Goal: Check status: Check status

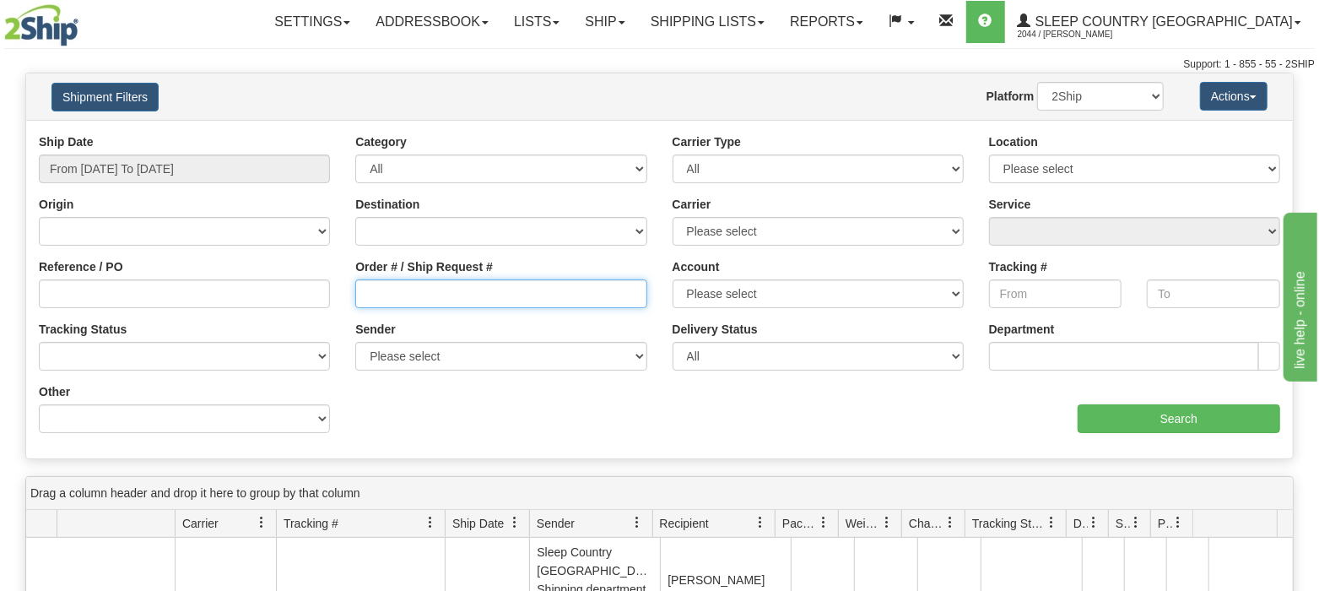
click at [446, 289] on input "Order # / Ship Request #" at bounding box center [500, 293] width 291 height 29
paste input "9000H986373"
type input "9000H986373"
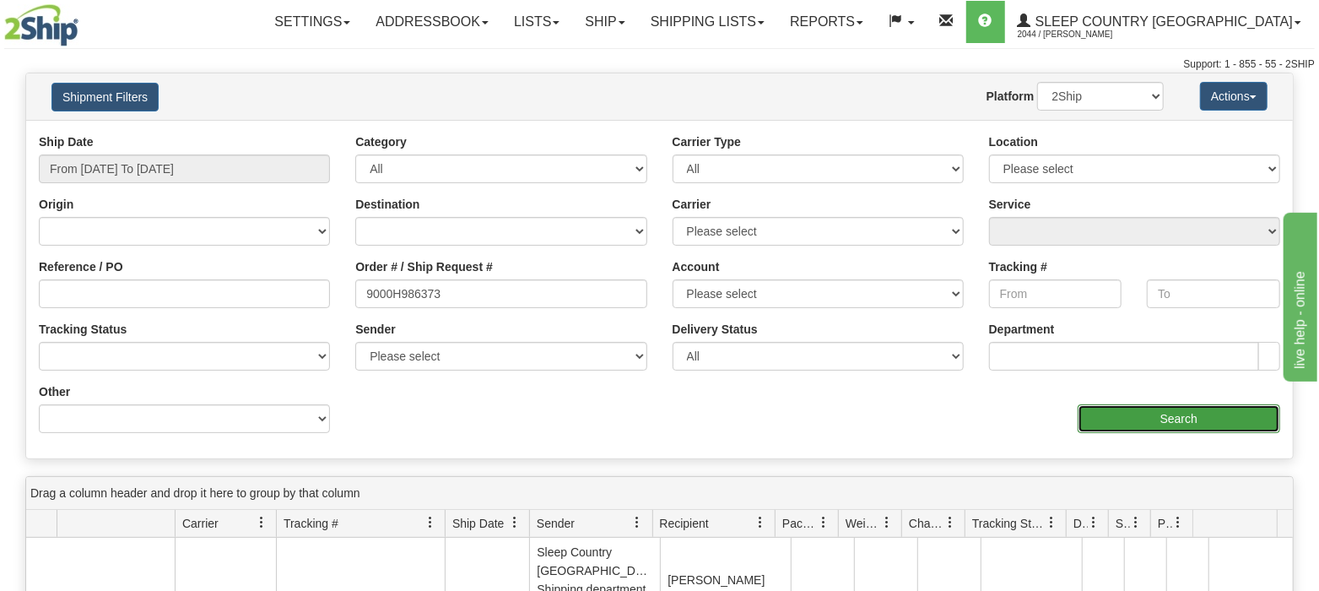
click at [1112, 418] on input "Search" at bounding box center [1178, 418] width 202 height 29
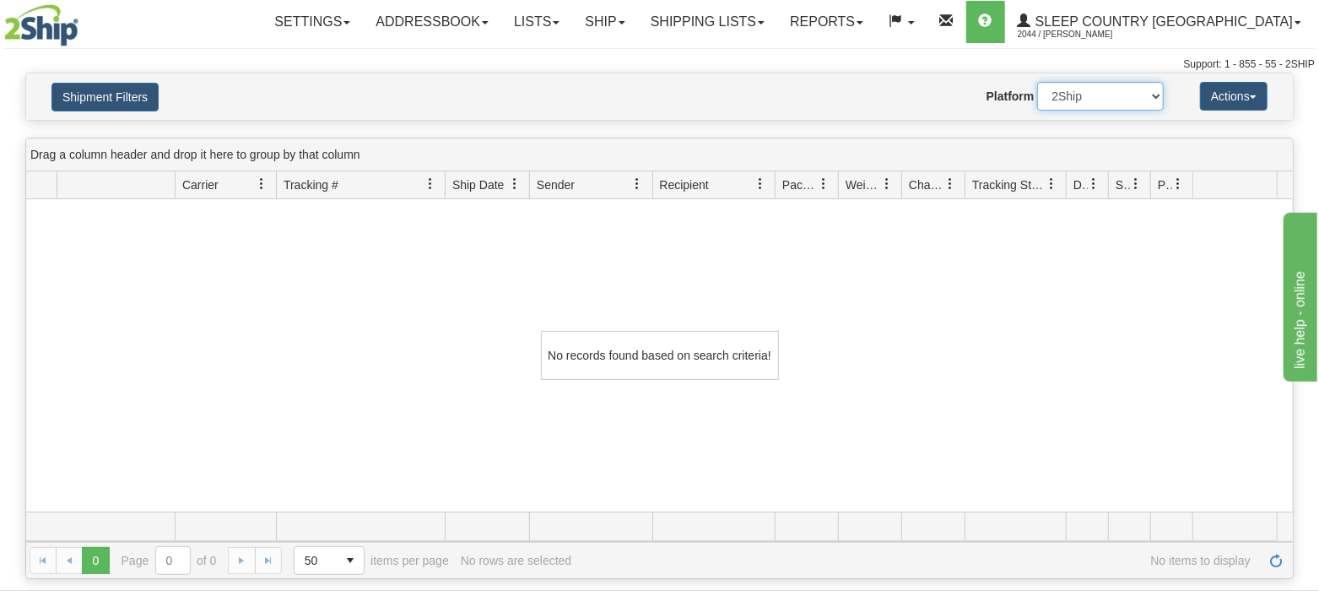
click at [1157, 96] on select "2Ship Imported" at bounding box center [1100, 96] width 127 height 29
select select "1"
click at [1037, 82] on select "2Ship Imported" at bounding box center [1100, 96] width 127 height 29
click at [777, 28] on link "Shipping lists" at bounding box center [707, 22] width 139 height 42
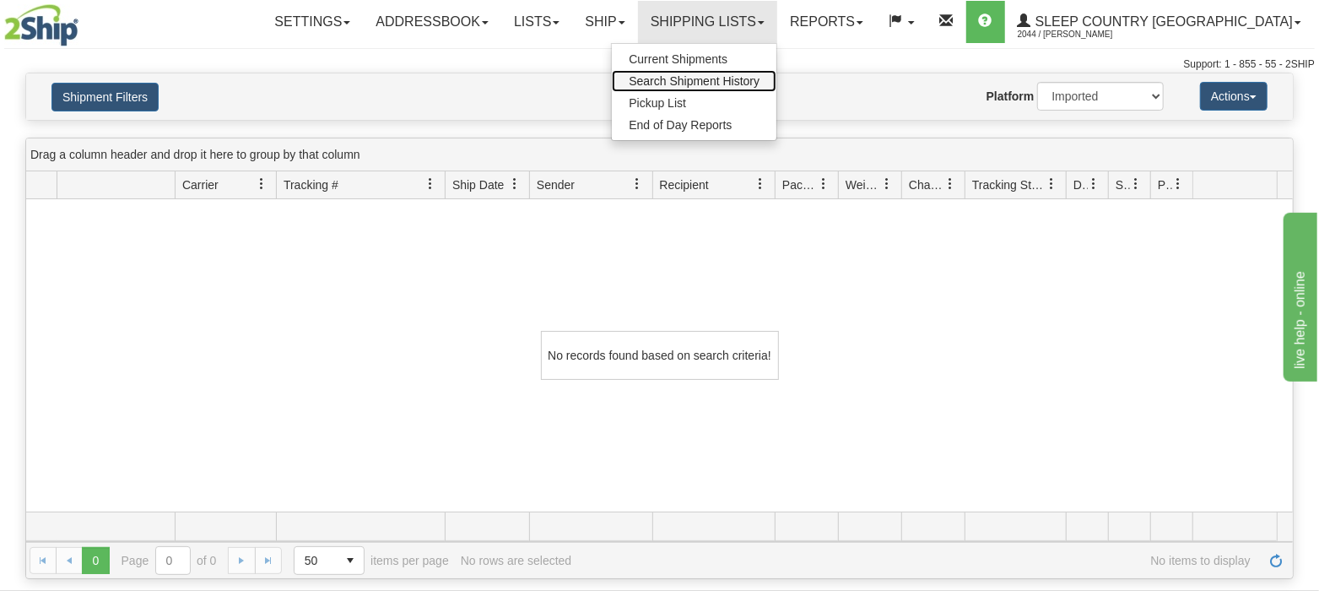
drag, startPoint x: 755, startPoint y: 73, endPoint x: 1050, endPoint y: 150, distance: 305.1
click at [755, 74] on span "Search Shipment History" at bounding box center [693, 80] width 131 height 13
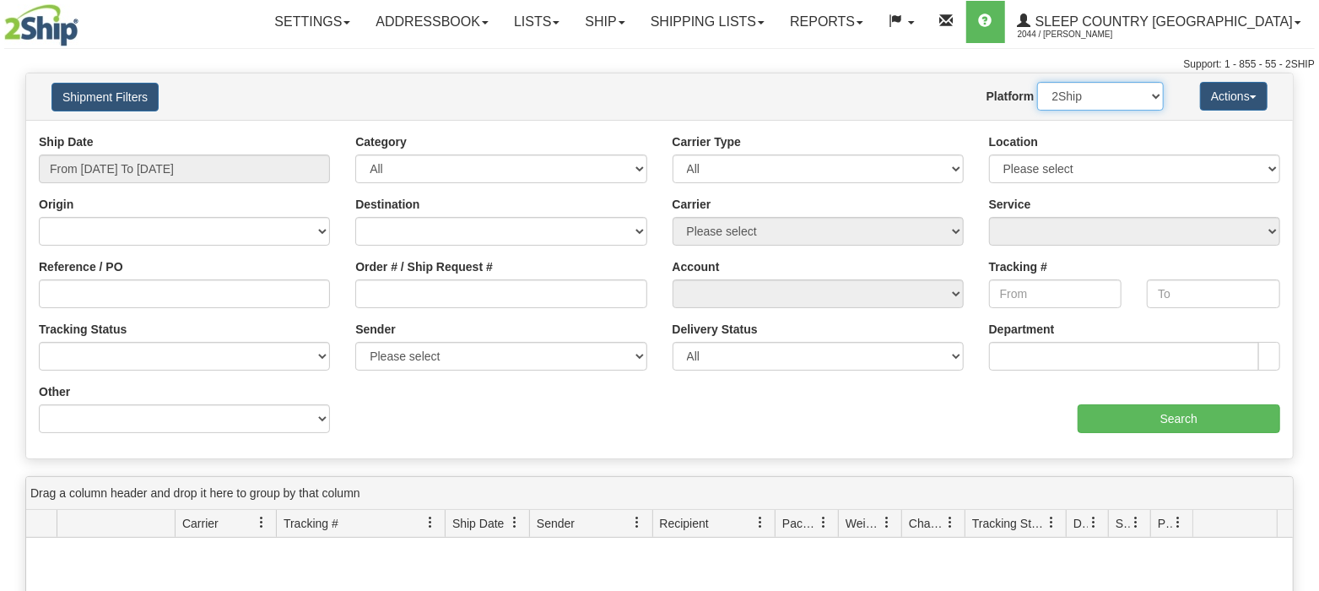
click at [1080, 86] on select "2Ship Imported" at bounding box center [1100, 96] width 127 height 29
select select "1"
click at [1037, 82] on select "2Ship Imported" at bounding box center [1100, 96] width 127 height 29
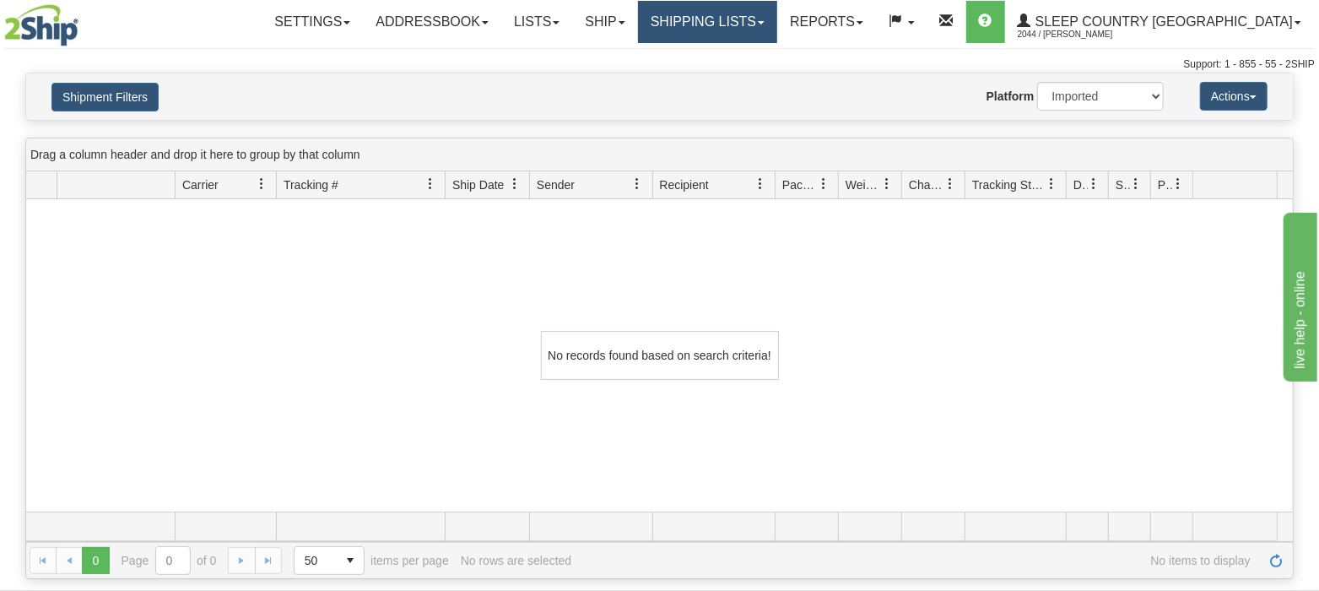
click at [777, 27] on link "Shipping lists" at bounding box center [707, 22] width 139 height 42
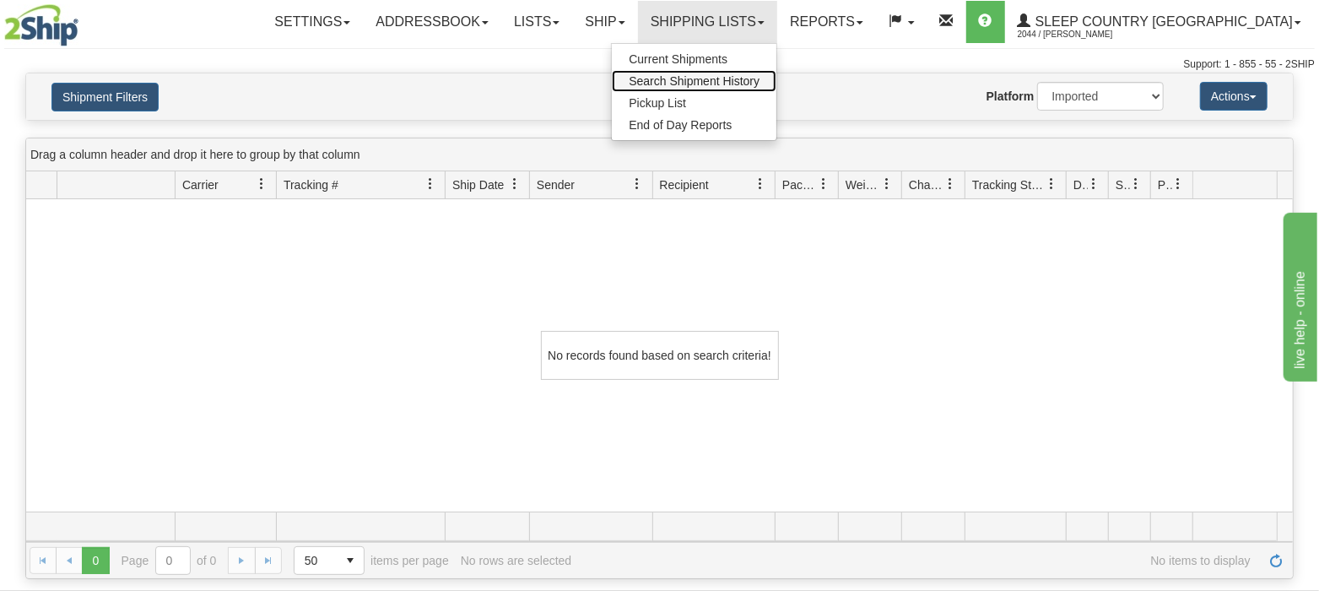
drag, startPoint x: 767, startPoint y: 78, endPoint x: 882, endPoint y: 104, distance: 117.5
click at [759, 78] on span "Search Shipment History" at bounding box center [693, 80] width 131 height 13
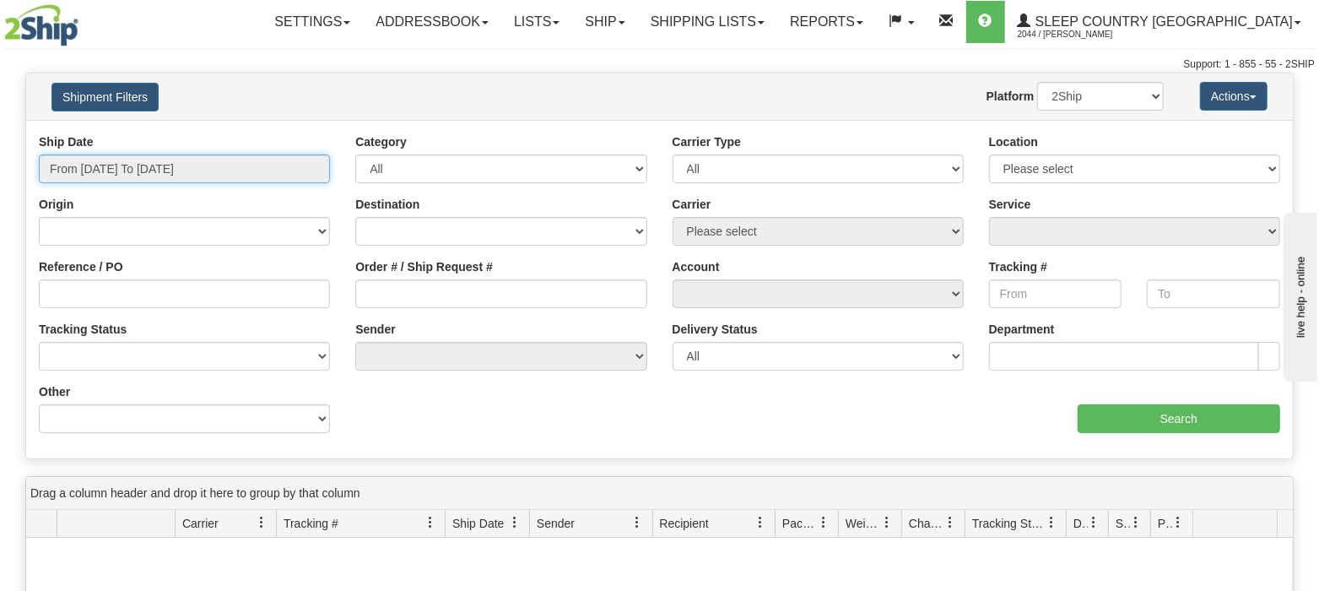
click at [179, 160] on input "From [DATE] To [DATE]" at bounding box center [184, 168] width 291 height 29
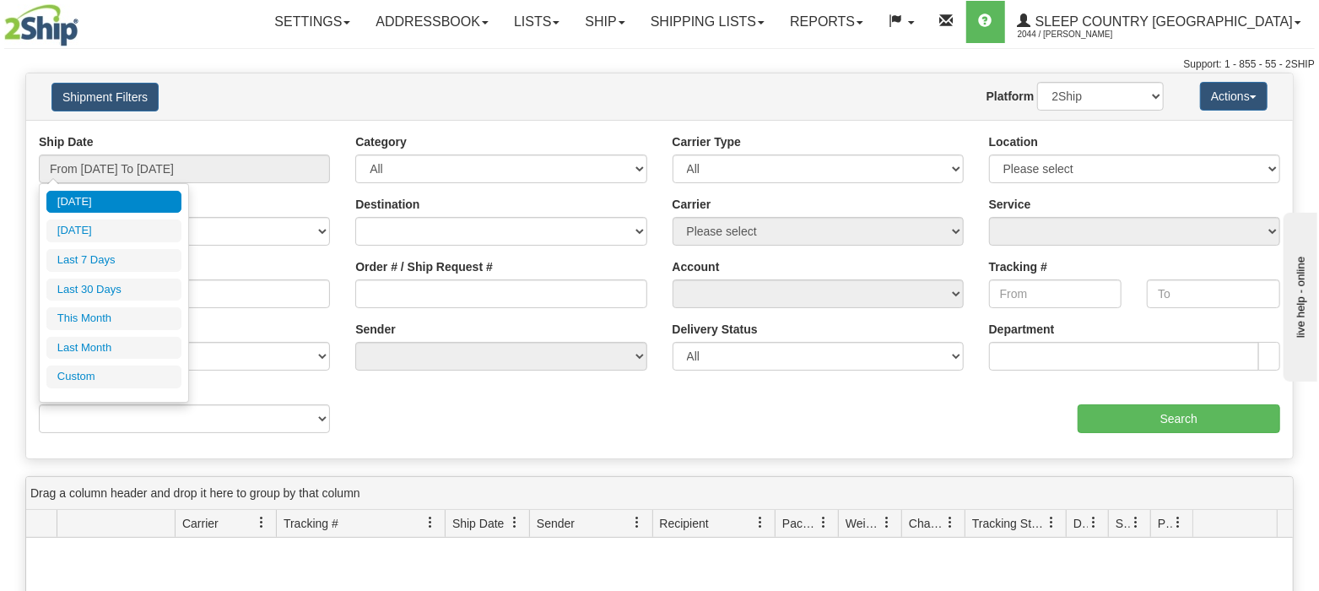
drag, startPoint x: 101, startPoint y: 287, endPoint x: 413, endPoint y: 301, distance: 312.5
click at [110, 289] on li "Last 30 Days" at bounding box center [113, 289] width 135 height 23
type input "From [DATE] To [DATE]"
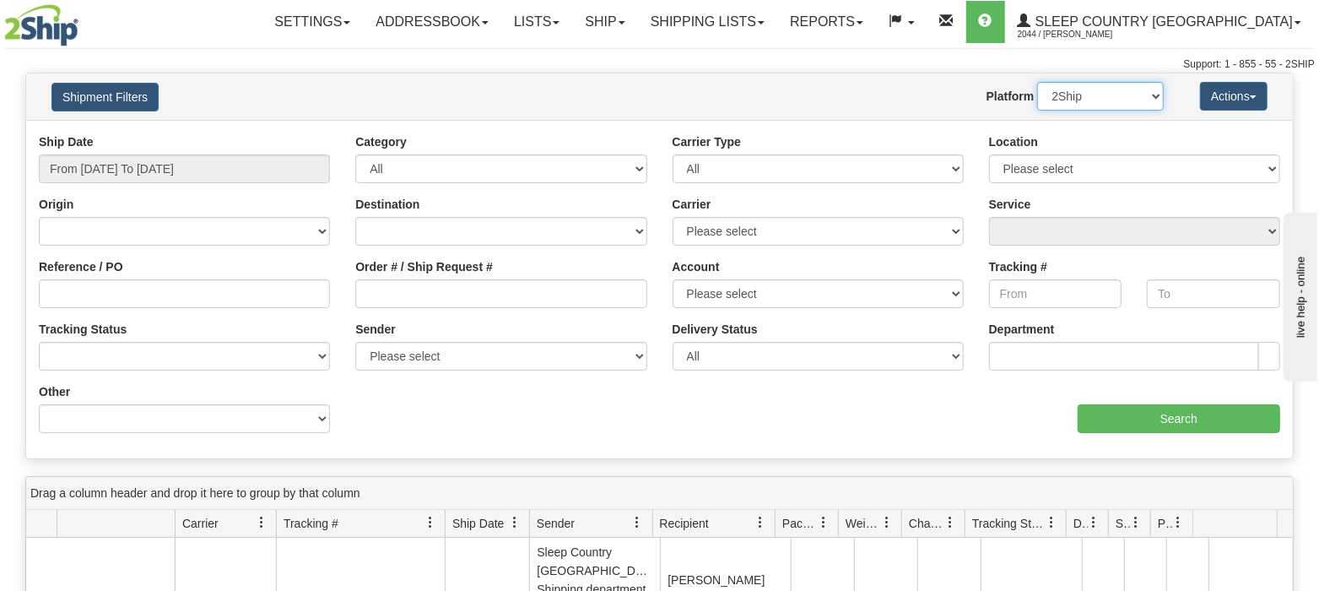
drag, startPoint x: 1159, startPoint y: 89, endPoint x: 1151, endPoint y: 107, distance: 20.4
click at [1159, 89] on select "2Ship Imported" at bounding box center [1100, 96] width 127 height 29
select select "1"
click at [1037, 82] on select "2Ship Imported" at bounding box center [1100, 96] width 127 height 29
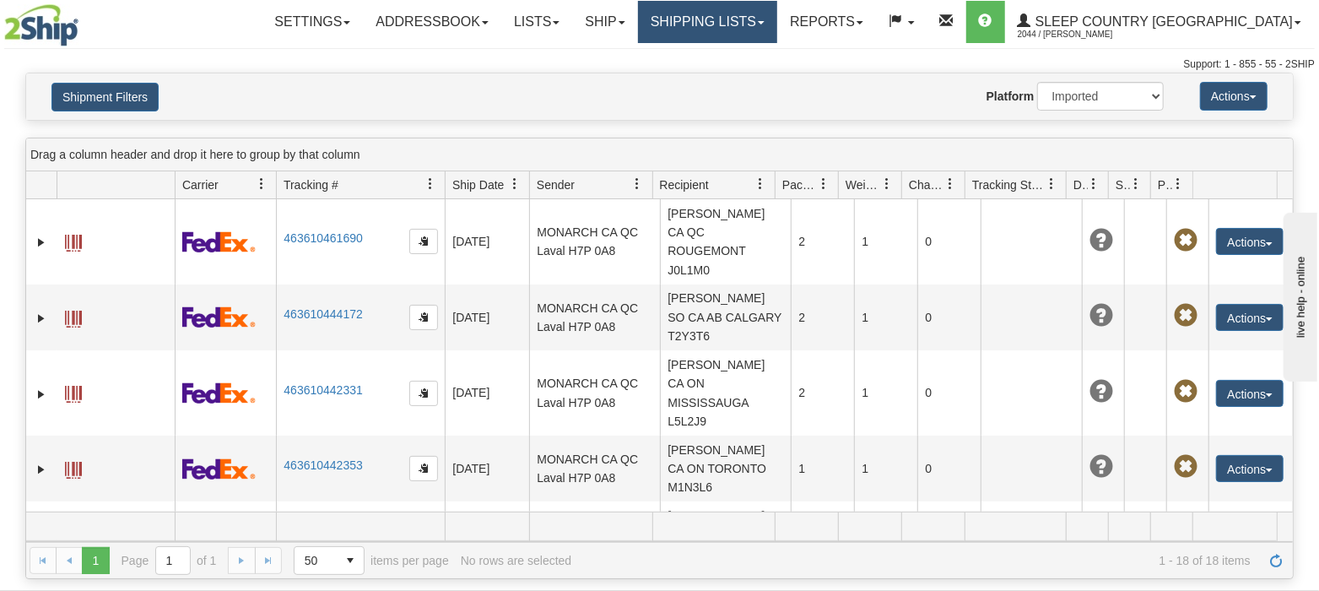
click at [763, 14] on link "Shipping lists" at bounding box center [707, 22] width 139 height 42
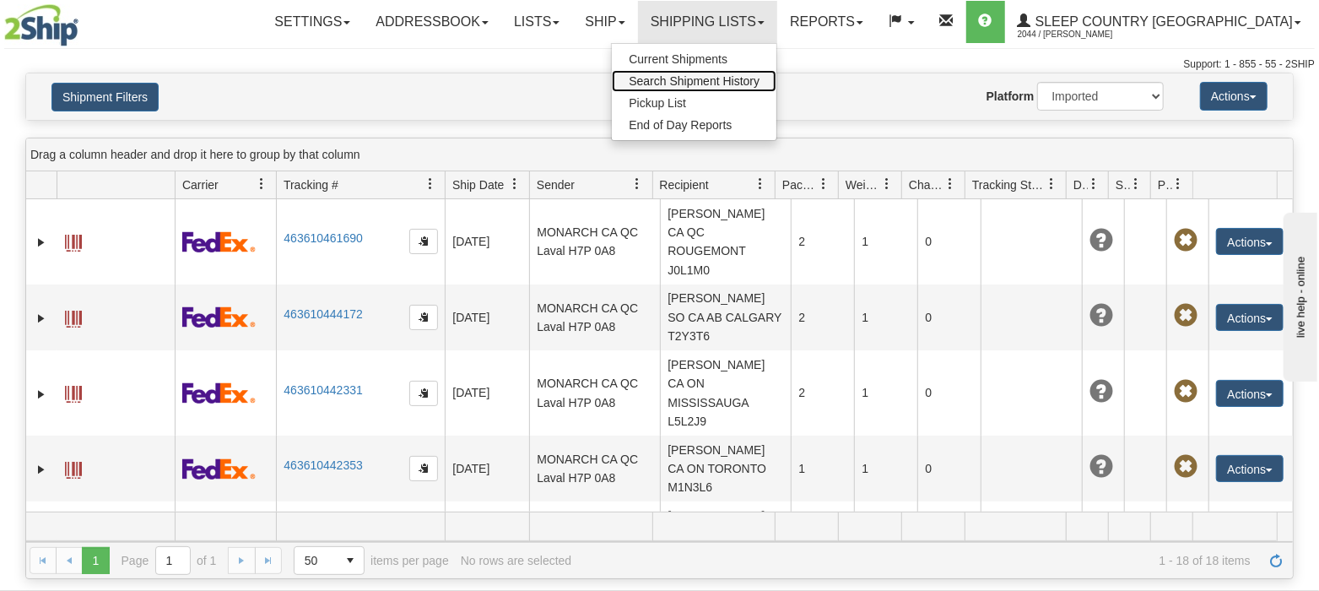
click at [759, 83] on span "Search Shipment History" at bounding box center [693, 80] width 131 height 13
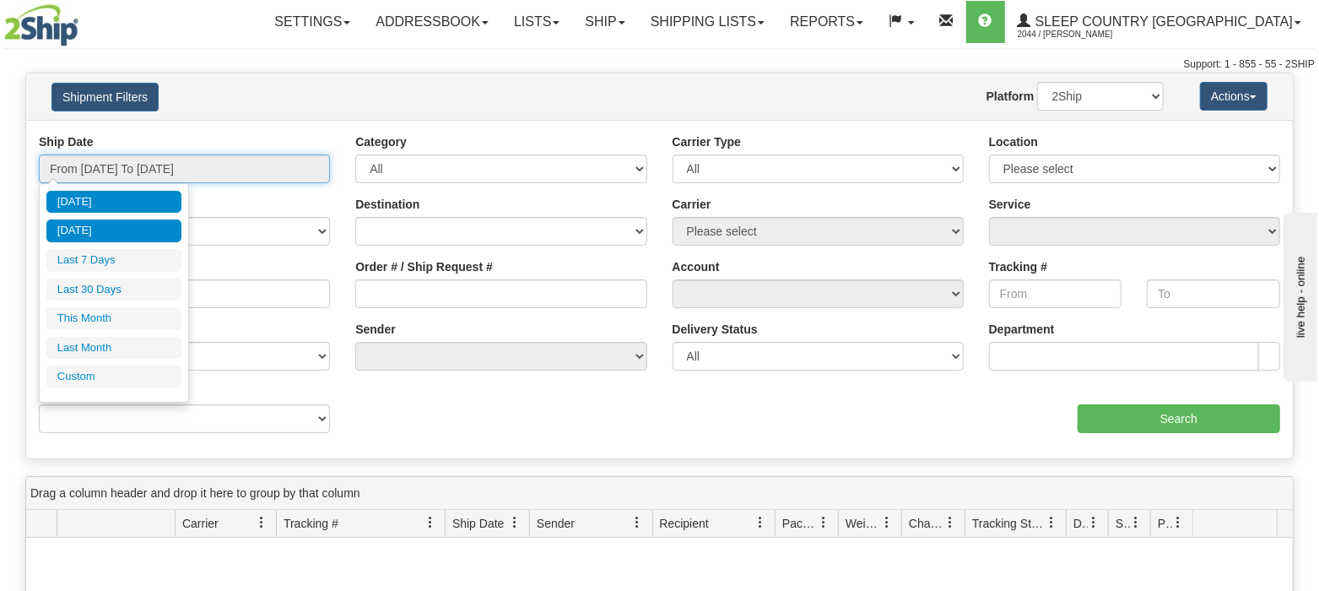
drag, startPoint x: 177, startPoint y: 166, endPoint x: 152, endPoint y: 220, distance: 59.6
click at [176, 166] on input "From [DATE] To [DATE]" at bounding box center [184, 168] width 291 height 29
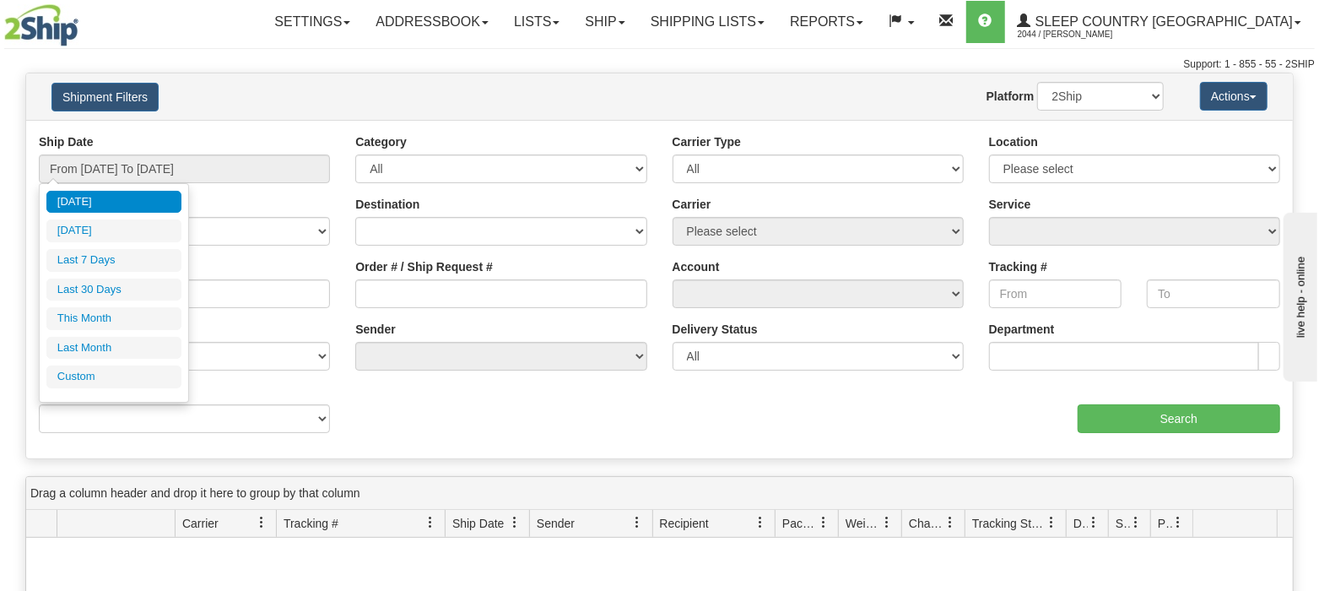
drag, startPoint x: 107, startPoint y: 290, endPoint x: 181, endPoint y: 291, distance: 73.4
click at [111, 290] on li "Last 30 Days" at bounding box center [113, 289] width 135 height 23
type input "From [DATE] To [DATE]"
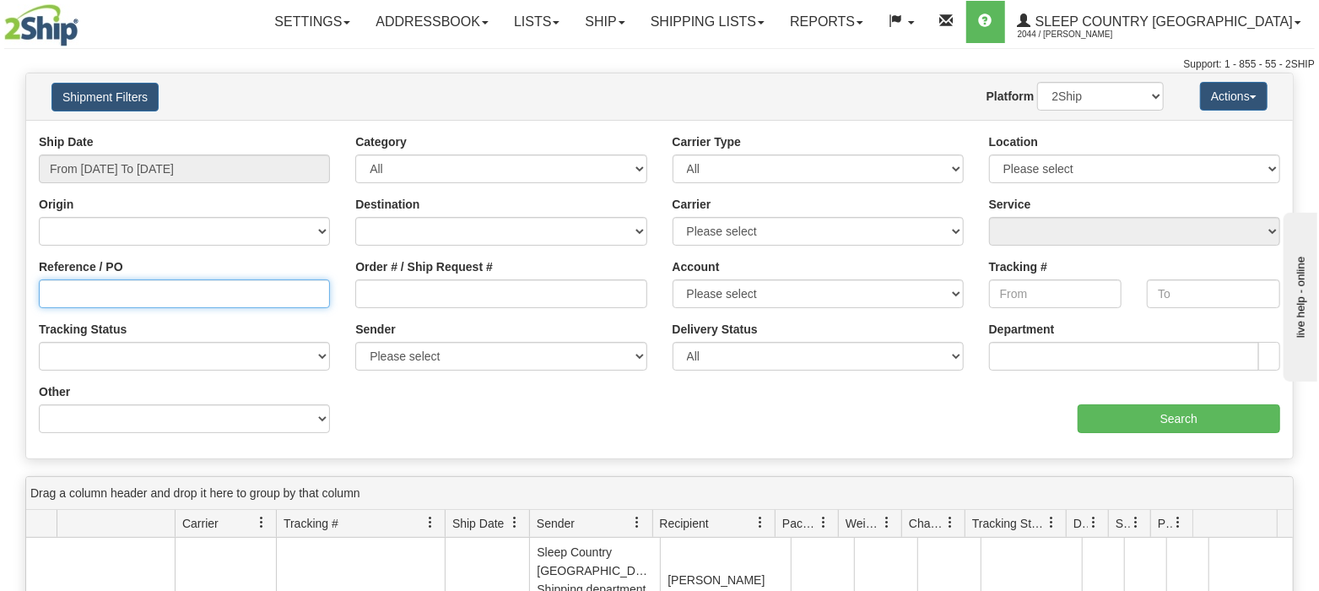
click at [228, 293] on input "Reference / PO" at bounding box center [184, 293] width 291 height 29
paste input "9000H986373"
type input "9000H986373"
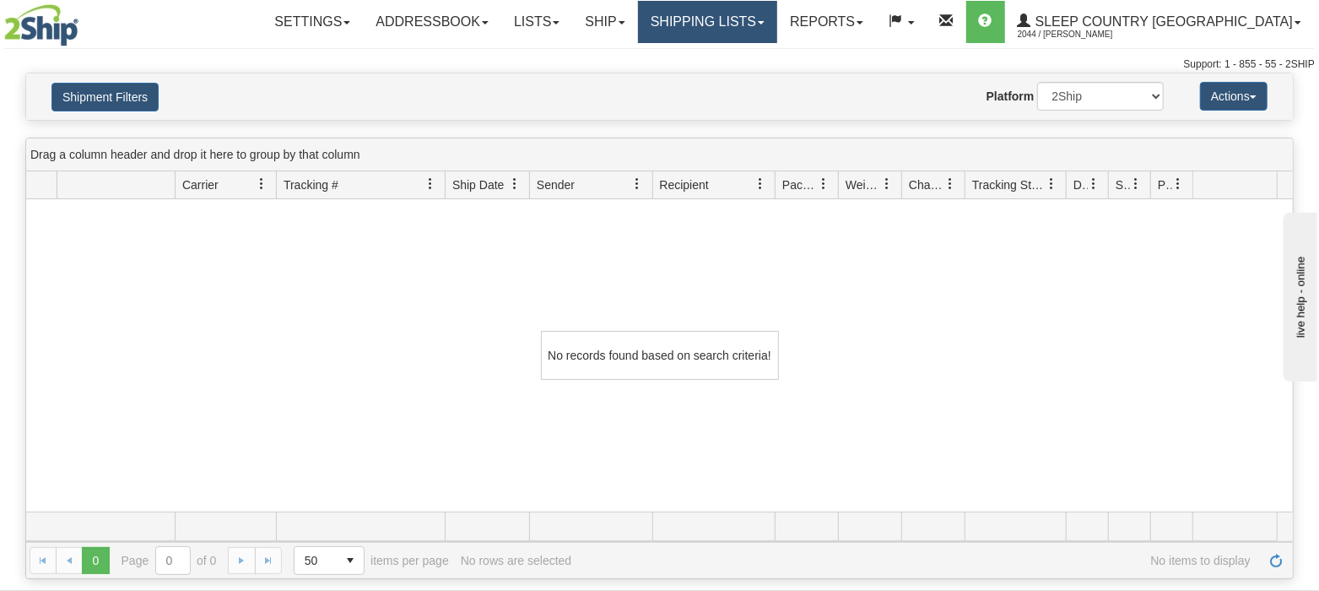
drag, startPoint x: 784, startPoint y: 24, endPoint x: 776, endPoint y: 37, distance: 15.5
click at [777, 24] on link "Shipping lists" at bounding box center [707, 22] width 139 height 42
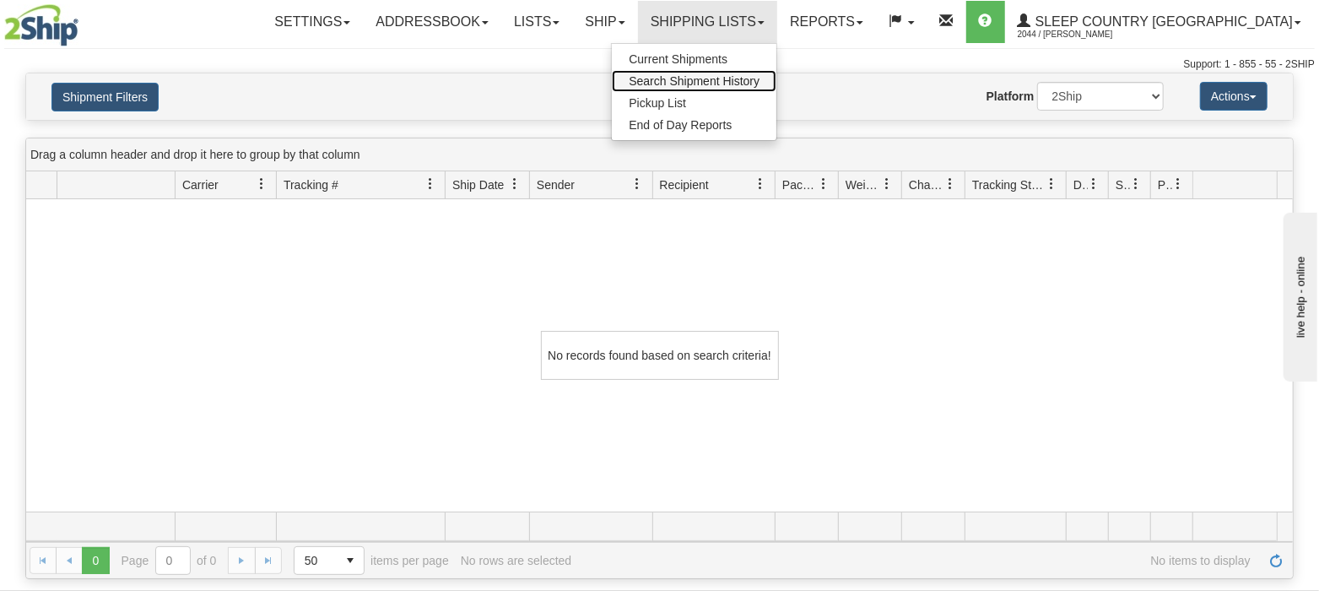
click at [764, 89] on link "Search Shipment History" at bounding box center [694, 81] width 165 height 22
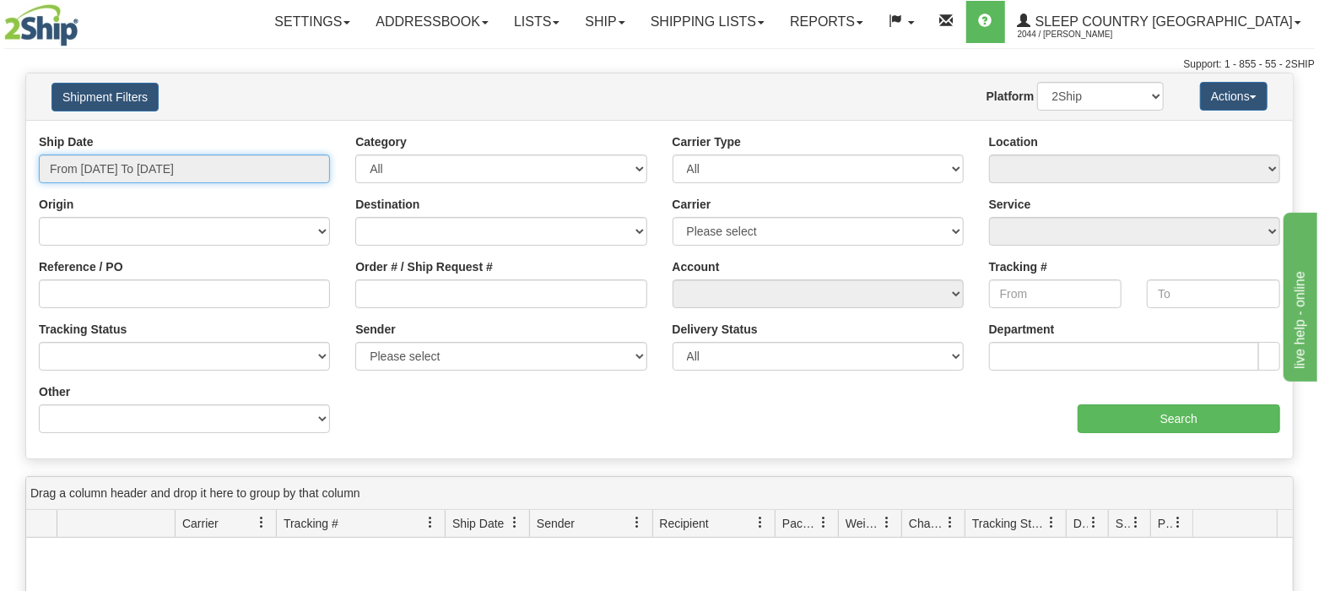
drag, startPoint x: 200, startPoint y: 161, endPoint x: 175, endPoint y: 204, distance: 49.9
click at [197, 169] on input "From [DATE] To [DATE]" at bounding box center [184, 168] width 291 height 29
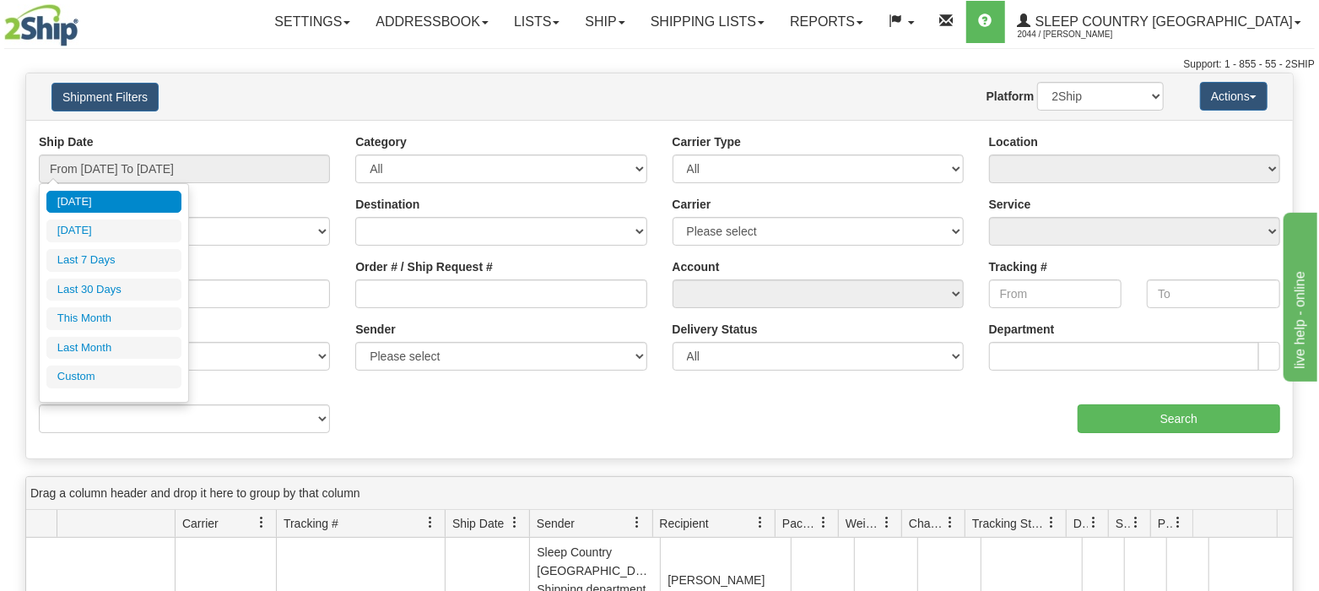
drag, startPoint x: 89, startPoint y: 283, endPoint x: 114, endPoint y: 284, distance: 25.4
click at [93, 283] on li "Last 30 Days" at bounding box center [113, 289] width 135 height 23
type input "From [DATE] To [DATE]"
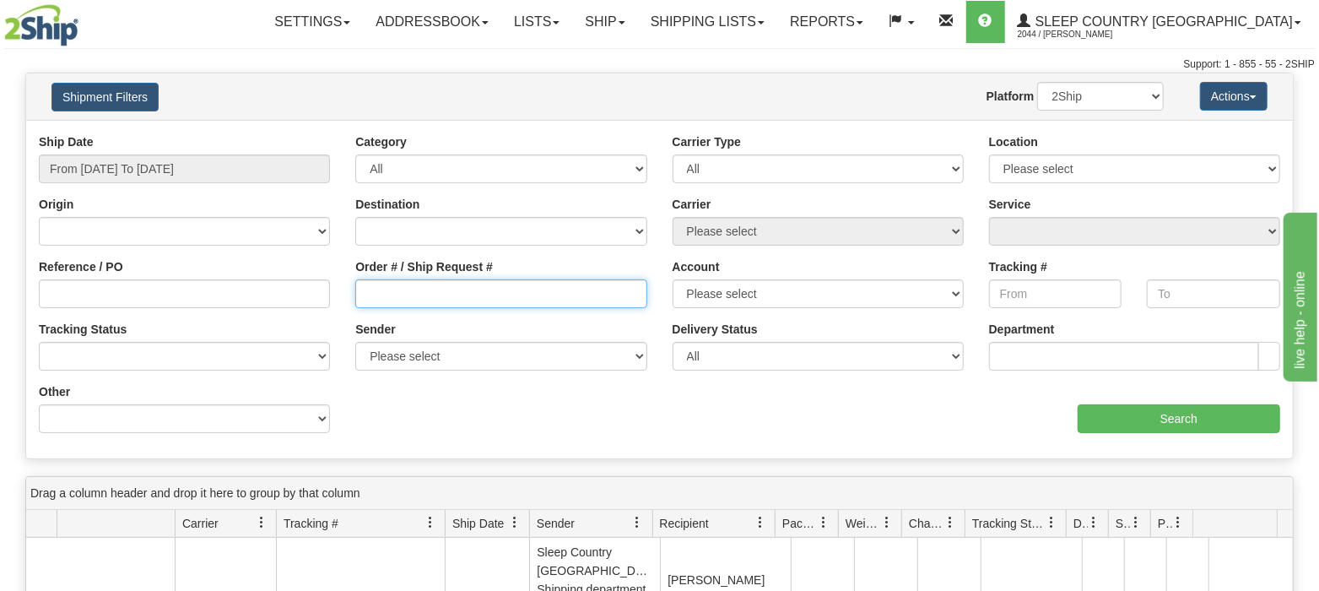
drag, startPoint x: 396, startPoint y: 297, endPoint x: 422, endPoint y: 291, distance: 26.8
click at [396, 297] on input "Order # / Ship Request #" at bounding box center [500, 293] width 291 height 29
paste input "9000H986373"
type input "9000H986373"
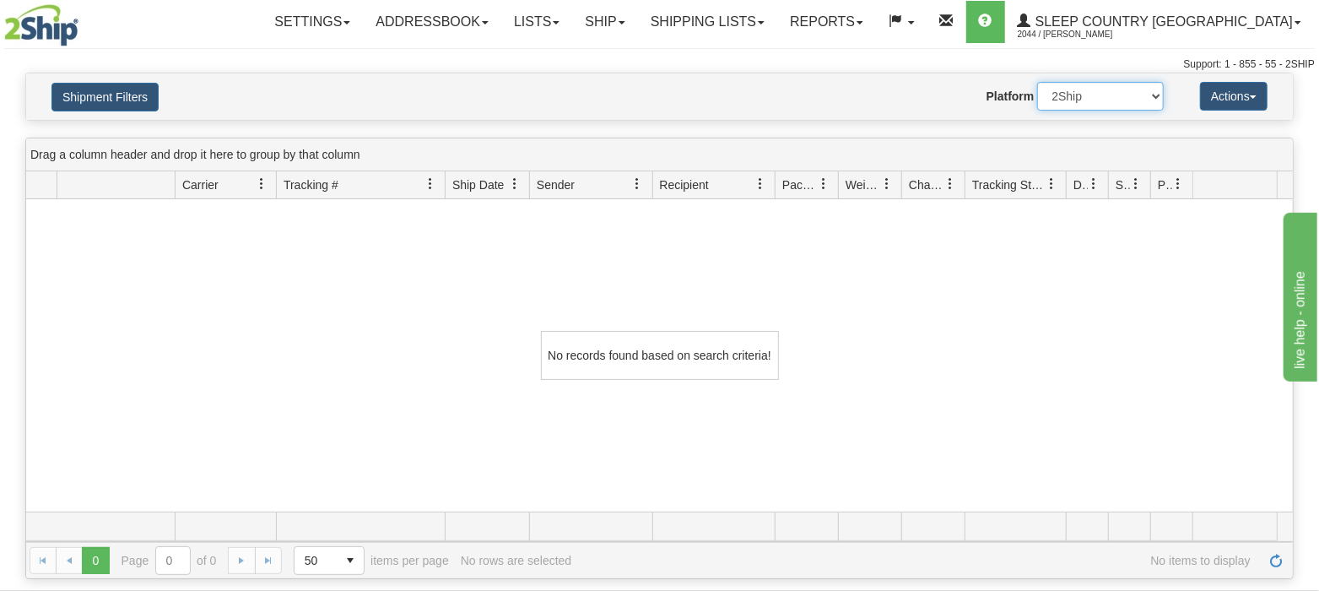
drag, startPoint x: 1128, startPoint y: 94, endPoint x: 1122, endPoint y: 106, distance: 13.2
click at [1128, 95] on select "2Ship Imported" at bounding box center [1100, 96] width 127 height 29
select select "1"
click at [1037, 82] on select "2Ship Imported" at bounding box center [1100, 96] width 127 height 29
click at [92, 89] on button "Shipment Filters" at bounding box center [104, 97] width 107 height 29
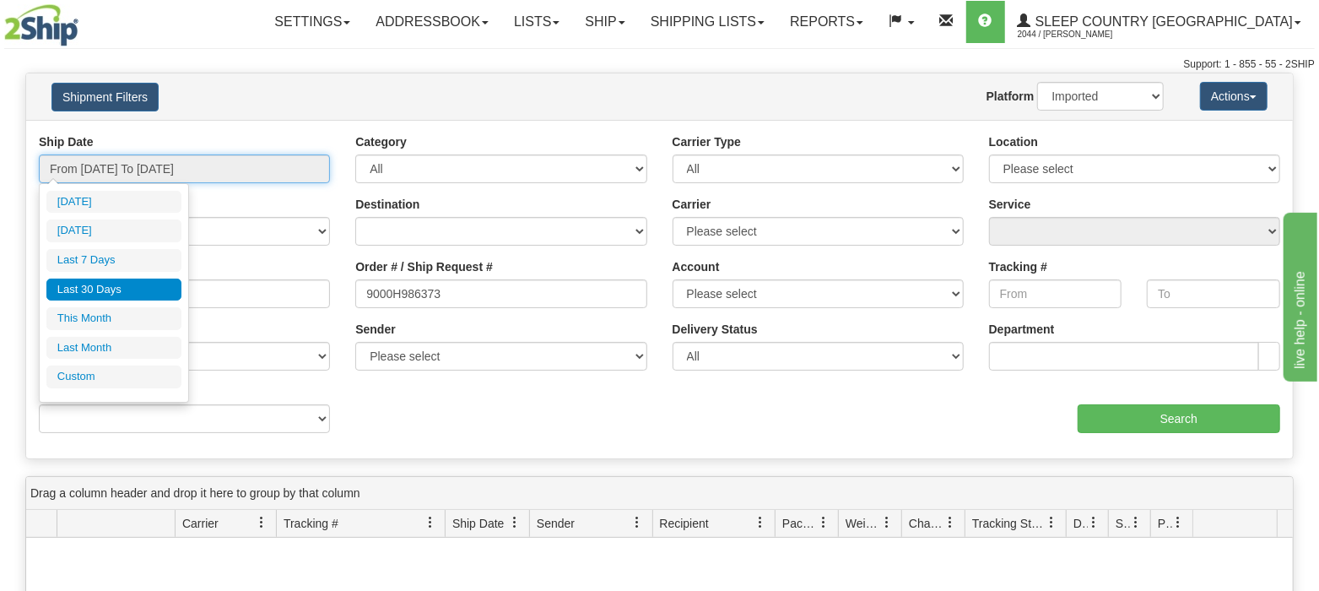
click at [143, 170] on input "From [DATE] To [DATE]" at bounding box center [184, 168] width 291 height 29
click at [125, 287] on li "Last 30 Days" at bounding box center [113, 289] width 135 height 23
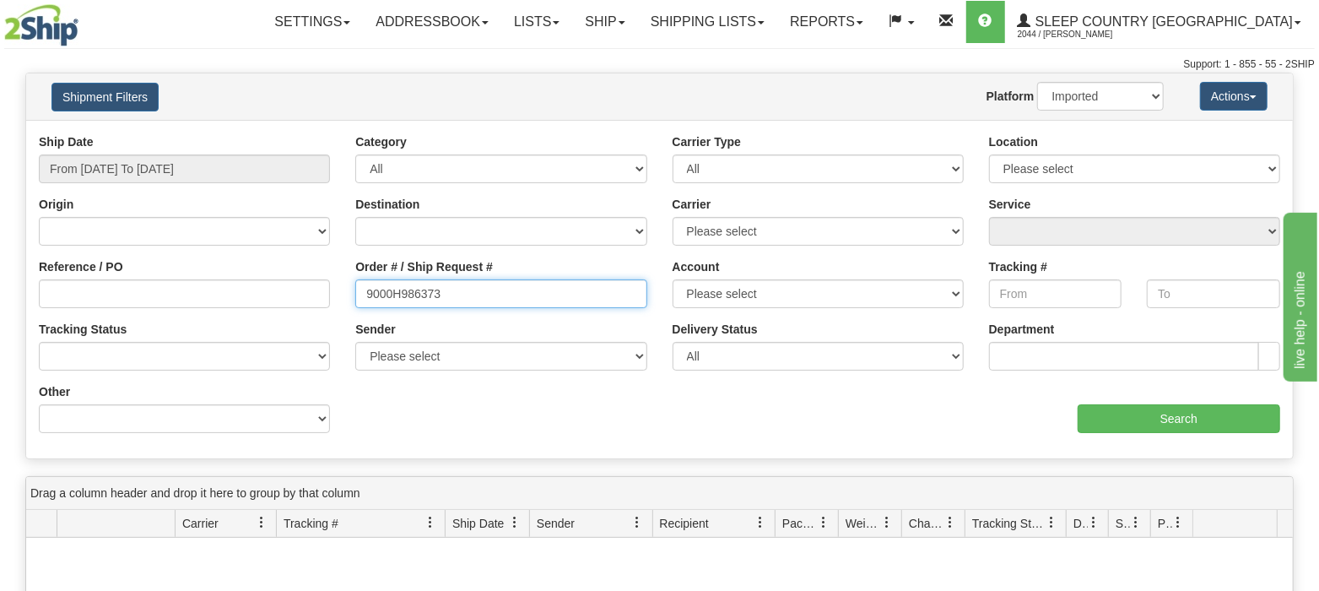
click at [463, 292] on input "9000H986373" at bounding box center [500, 293] width 291 height 29
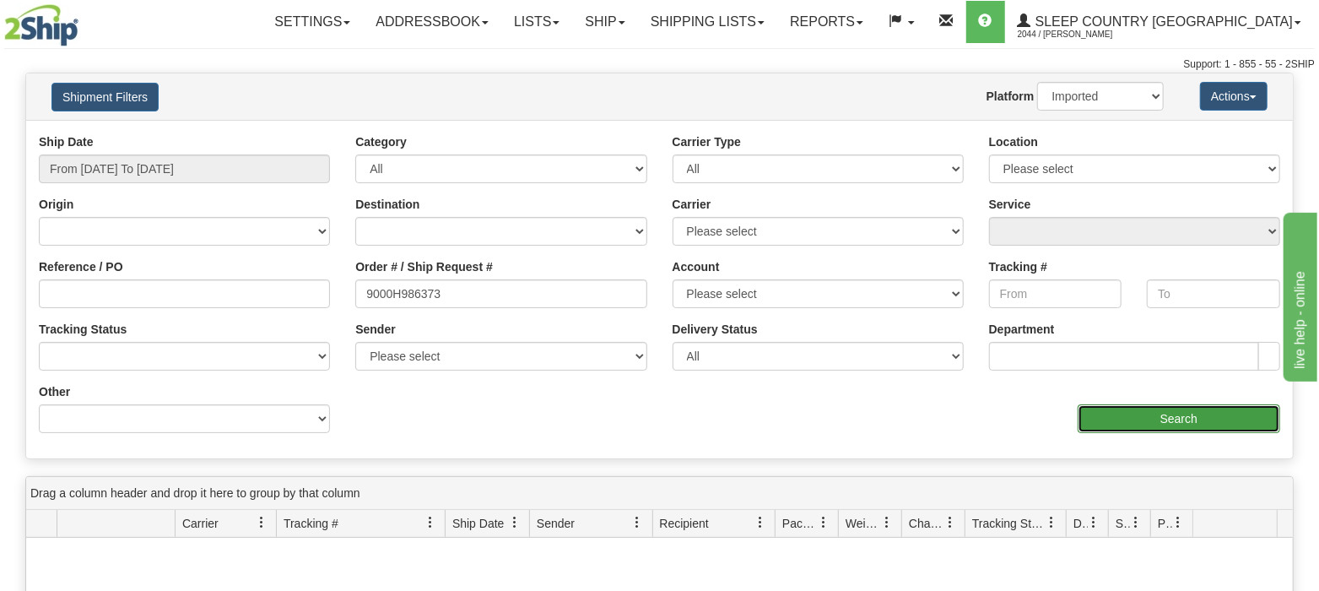
click at [1098, 415] on input "Search" at bounding box center [1178, 418] width 202 height 29
